Goal: Entertainment & Leisure: Consume media (video, audio)

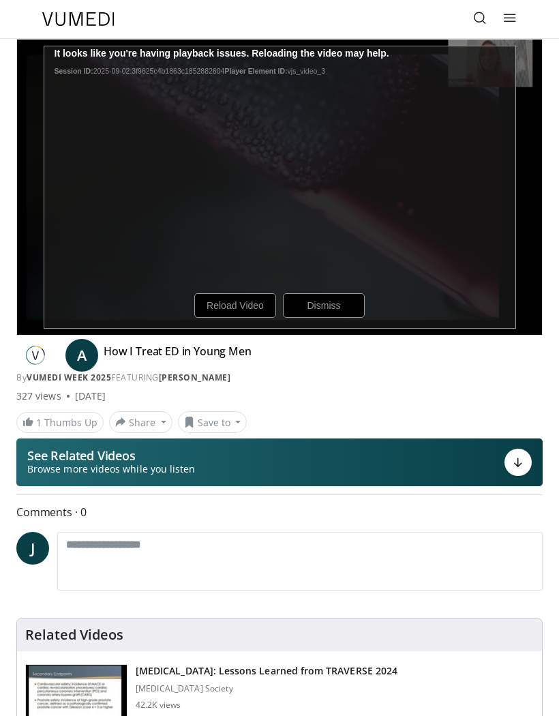
click at [538, 468] on button "See Related Videos Browse more videos while you listen" at bounding box center [279, 462] width 526 height 48
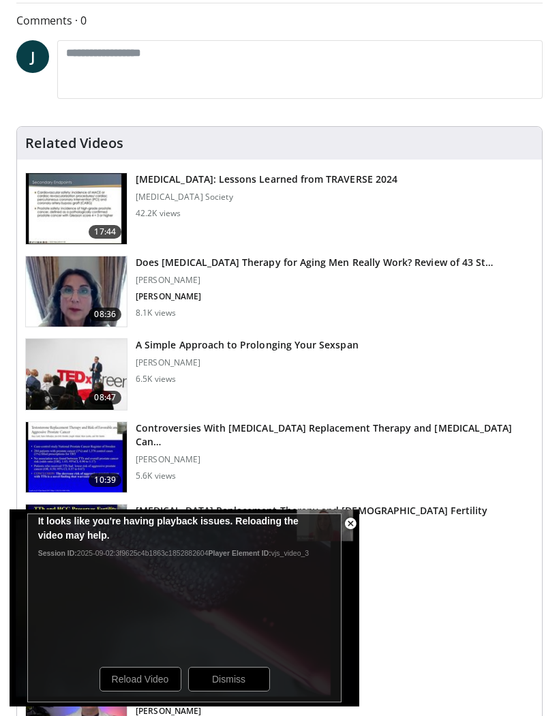
scroll to position [618, 0]
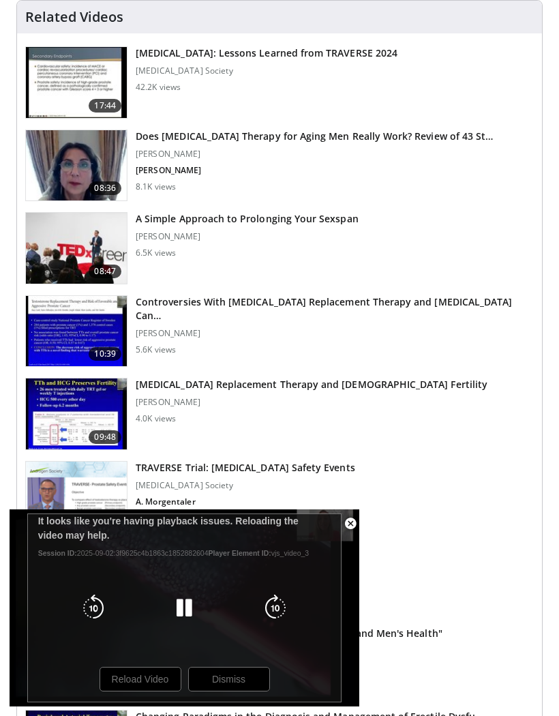
click at [508, 495] on link "19:39 TRAVERSE Trial: [MEDICAL_DATA] Safety Events [MEDICAL_DATA] Society A. Mo…" at bounding box center [279, 497] width 508 height 72
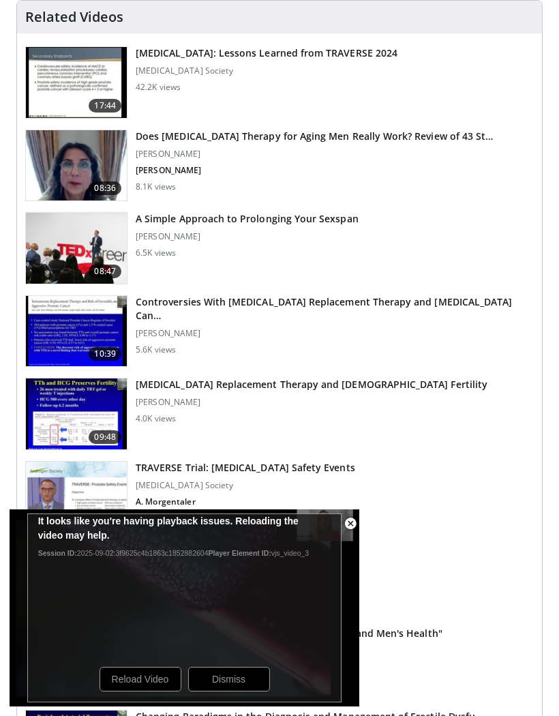
click at [350, 530] on span "Video Player" at bounding box center [350, 523] width 27 height 27
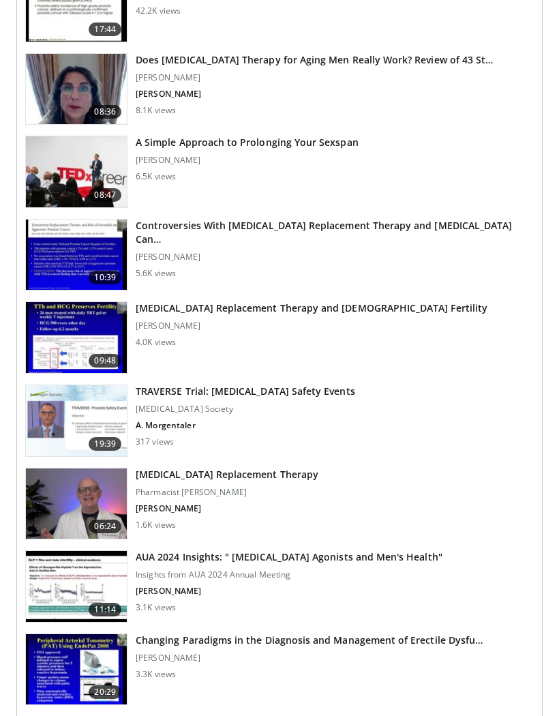
scroll to position [695, 0]
